Goal: Task Accomplishment & Management: Manage account settings

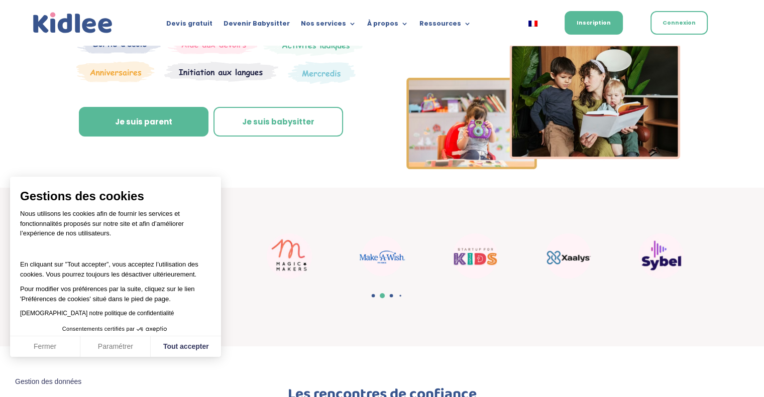
scroll to position [168, 0]
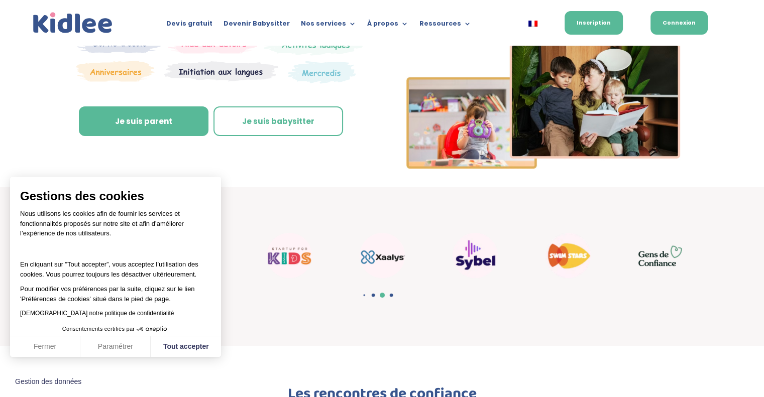
click at [689, 16] on link "Connexion" at bounding box center [679, 23] width 57 height 24
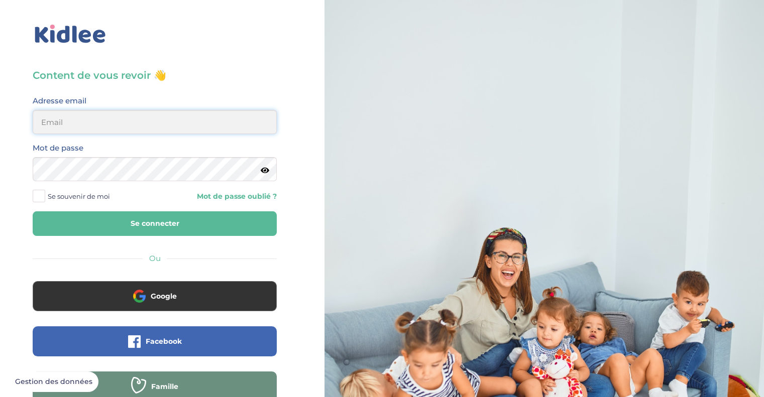
click at [131, 115] on input "email" at bounding box center [155, 122] width 244 height 24
type input "[EMAIL_ADDRESS][DOMAIN_NAME]"
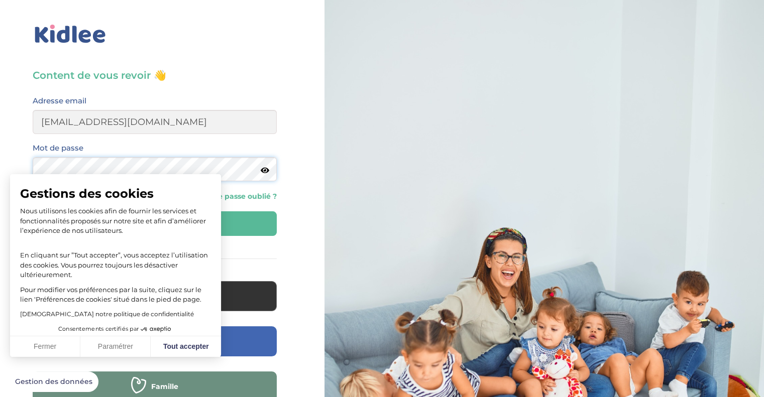
click at [33, 211] on button "Se connecter" at bounding box center [155, 223] width 244 height 25
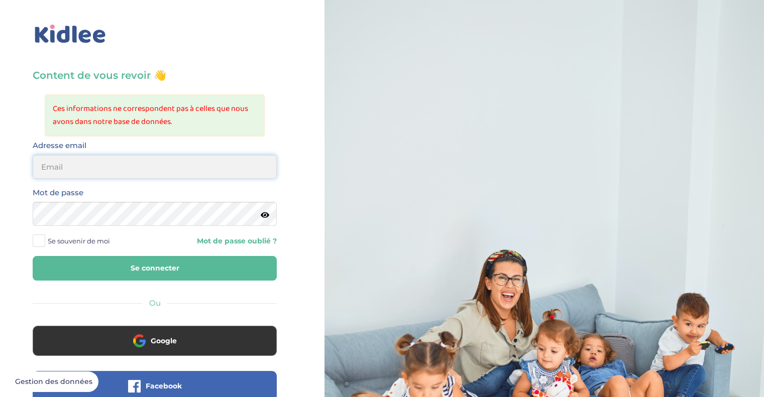
click at [135, 162] on input "email" at bounding box center [155, 167] width 244 height 24
type input "[EMAIL_ADDRESS][DOMAIN_NAME]"
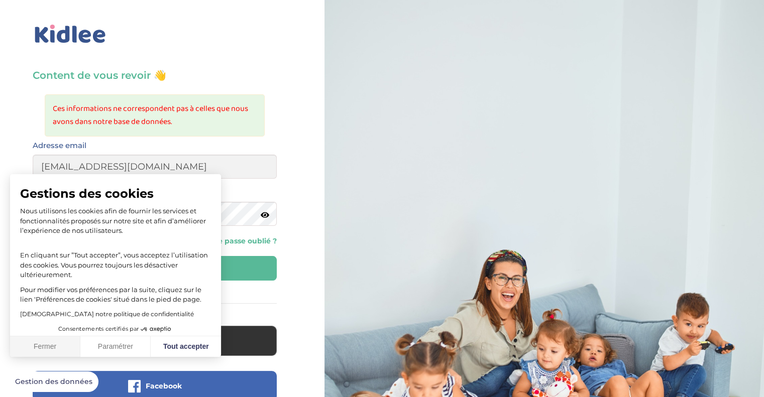
click at [50, 344] on button "Fermer" at bounding box center [45, 347] width 70 height 21
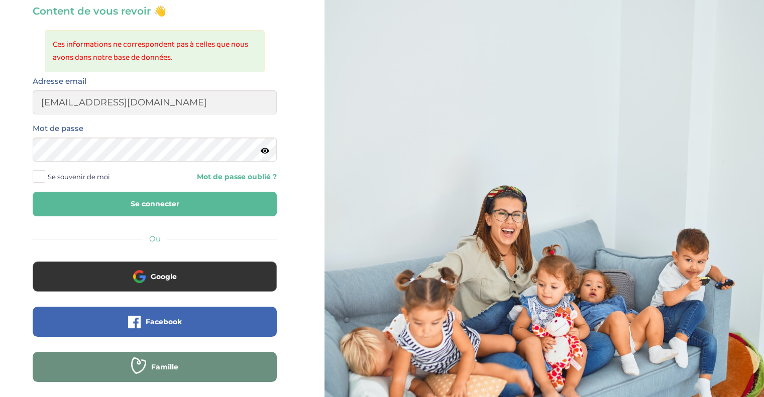
scroll to position [66, 0]
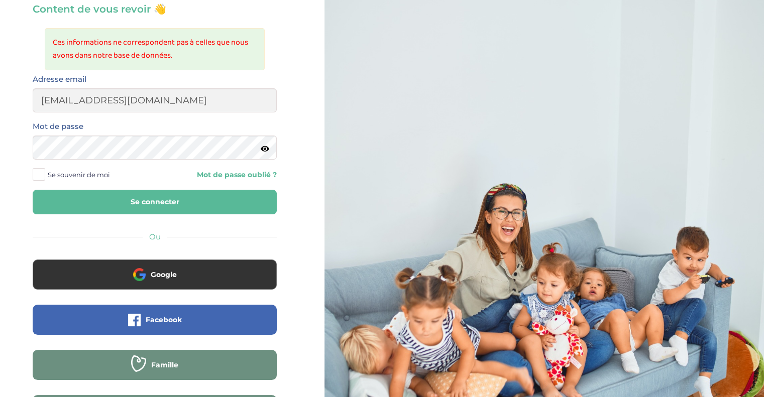
click at [82, 168] on span "Se souvenir de moi" at bounding box center [79, 174] width 62 height 13
click at [0, 0] on input "Se souvenir de moi" at bounding box center [0, 0] width 0 height 0
click at [108, 196] on button "Se connecter" at bounding box center [155, 202] width 244 height 25
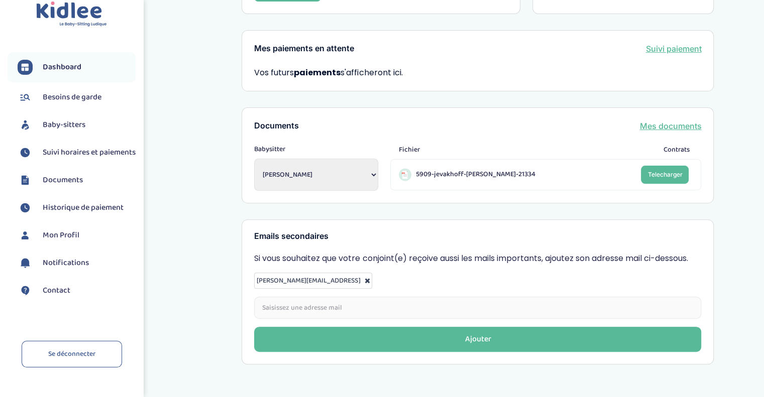
scroll to position [302, 0]
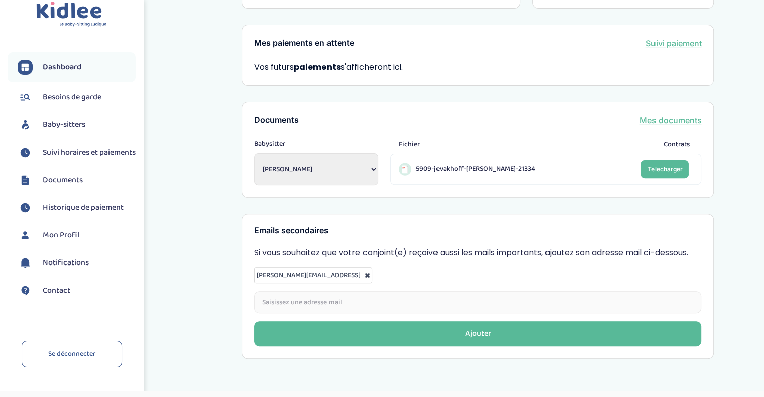
click at [53, 99] on span "Besoins de garde" at bounding box center [72, 97] width 59 height 12
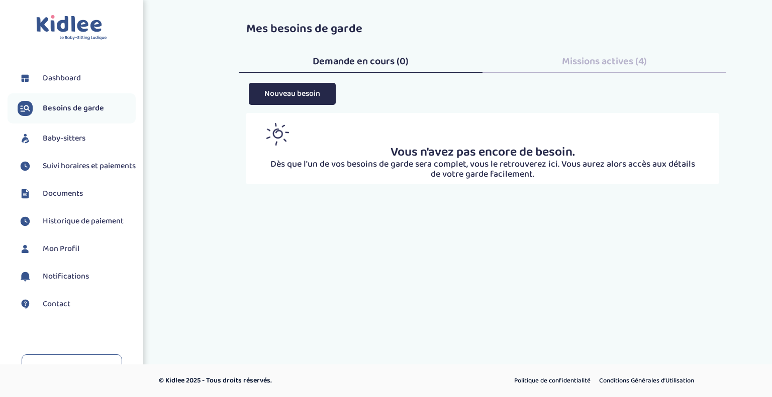
click at [64, 137] on span "Baby-sitters" at bounding box center [64, 139] width 43 height 12
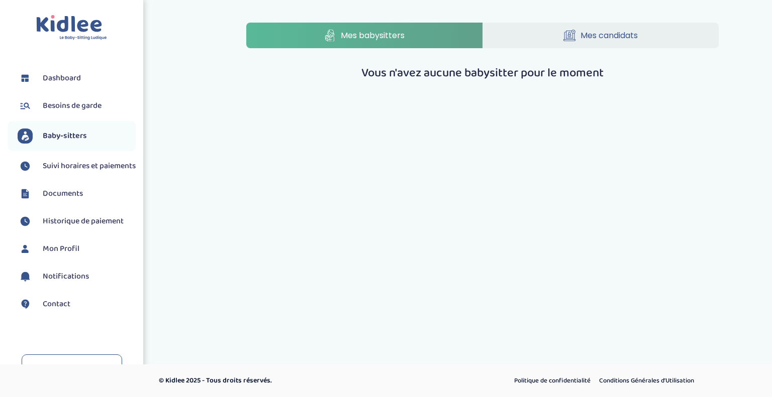
click at [66, 170] on span "Suivi horaires et paiements" at bounding box center [89, 166] width 93 height 12
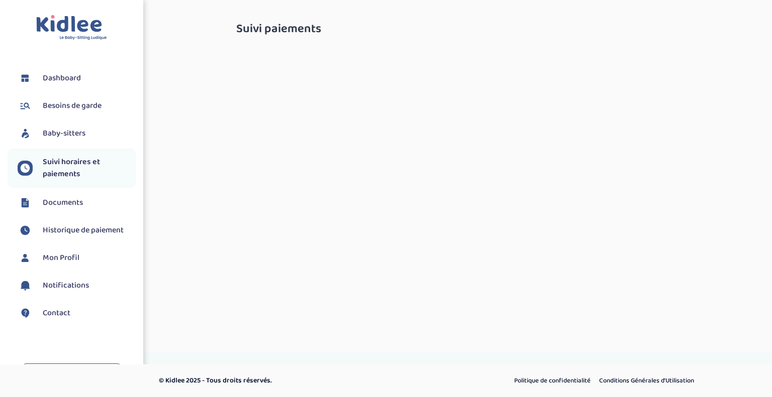
select select "[DATE]"
